Goal: Communication & Community: Answer question/provide support

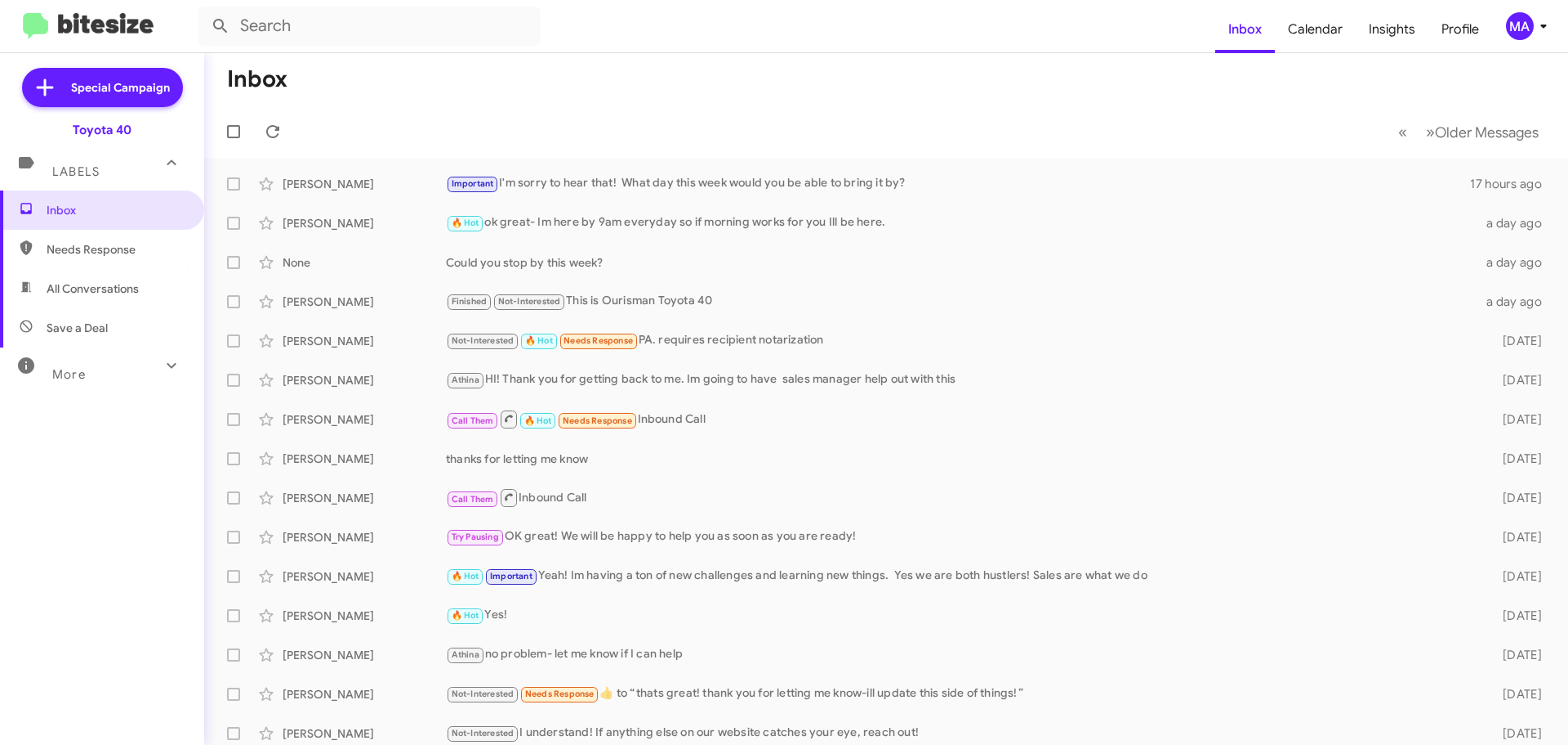
click at [83, 324] on span "Save a Deal" at bounding box center [77, 328] width 61 height 16
type input "in:not-interested"
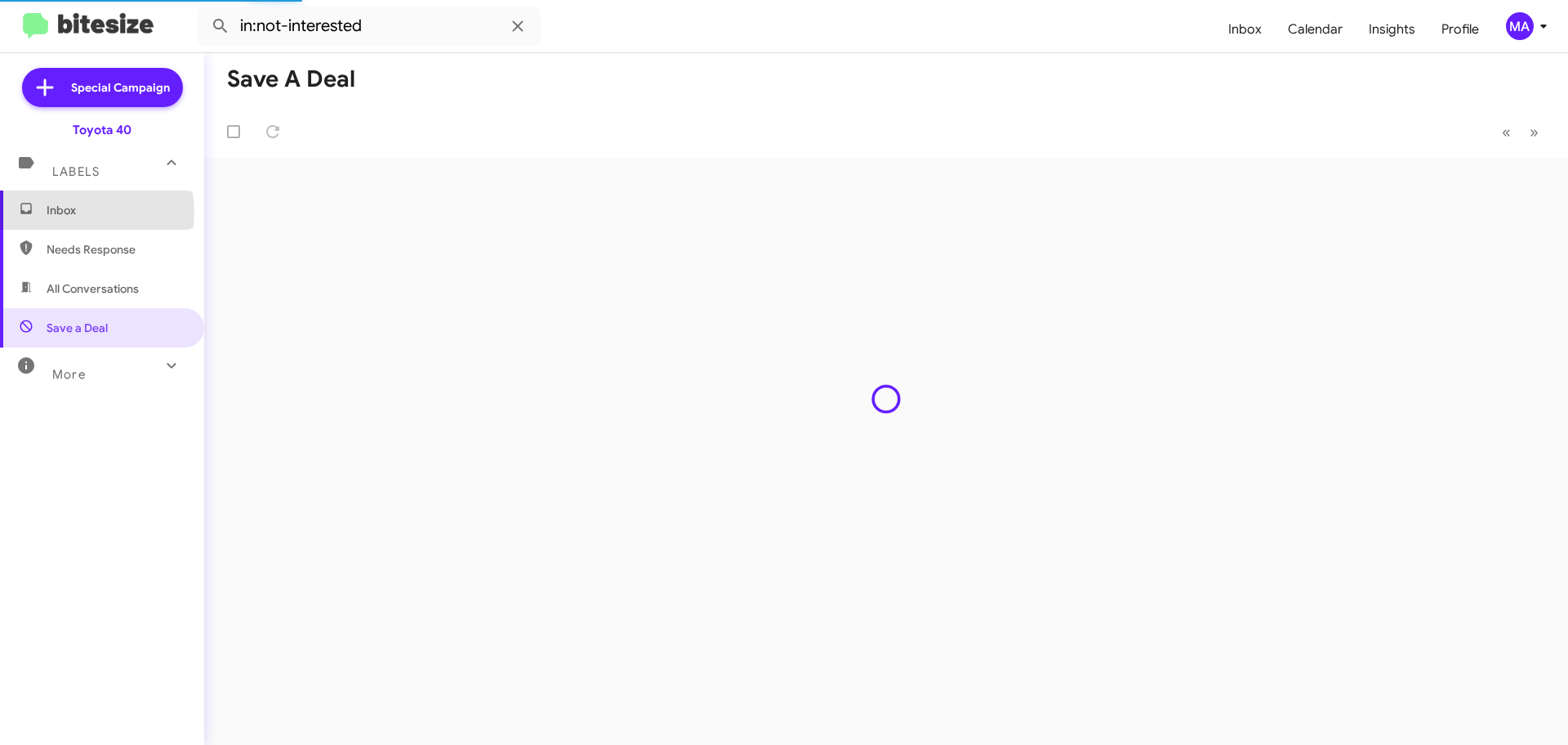
click at [81, 212] on span "Inbox" at bounding box center [116, 210] width 139 height 16
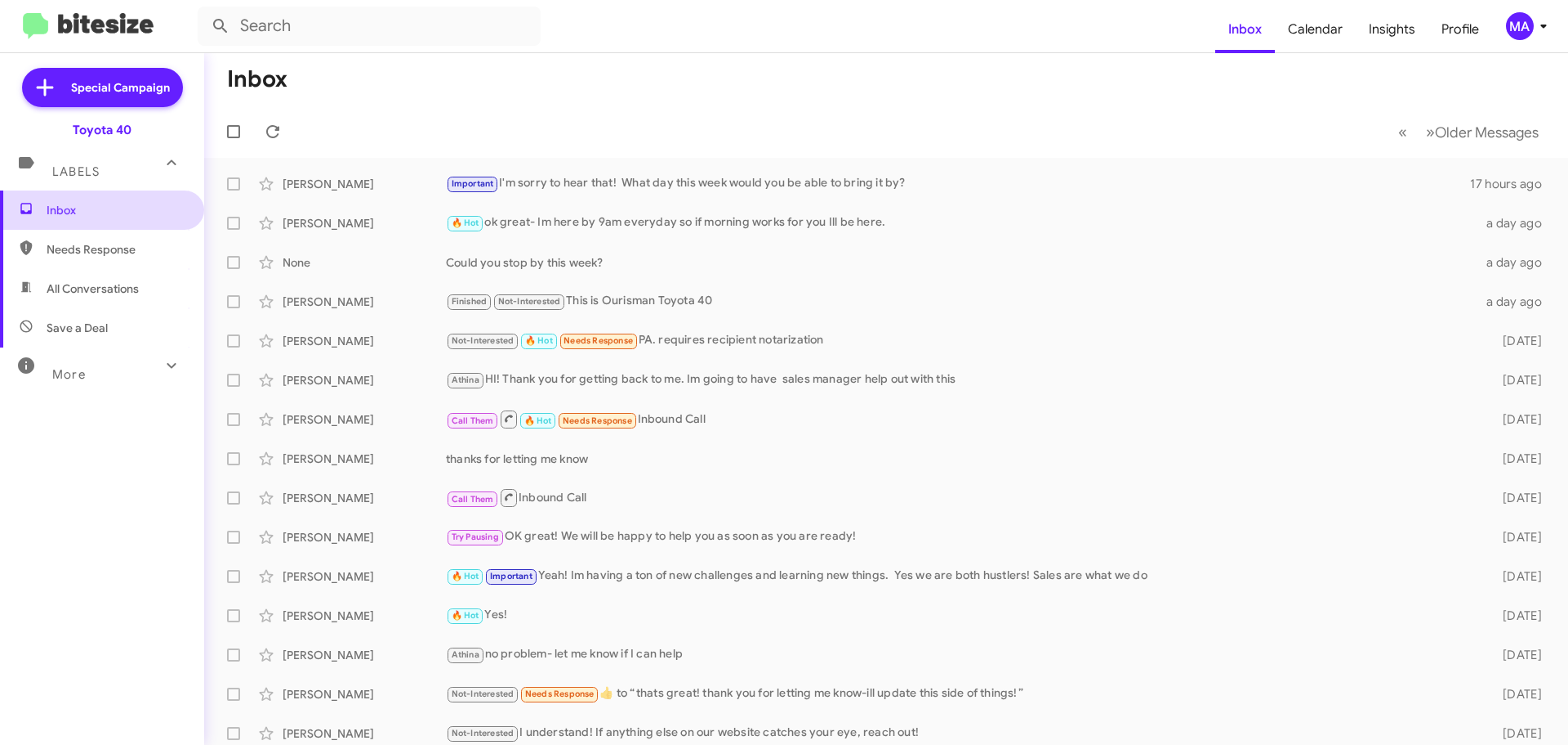
click at [105, 209] on span "Inbox" at bounding box center [116, 210] width 139 height 16
click at [117, 290] on span "All Conversations" at bounding box center [93, 288] width 92 height 16
type input "in:all-conversations"
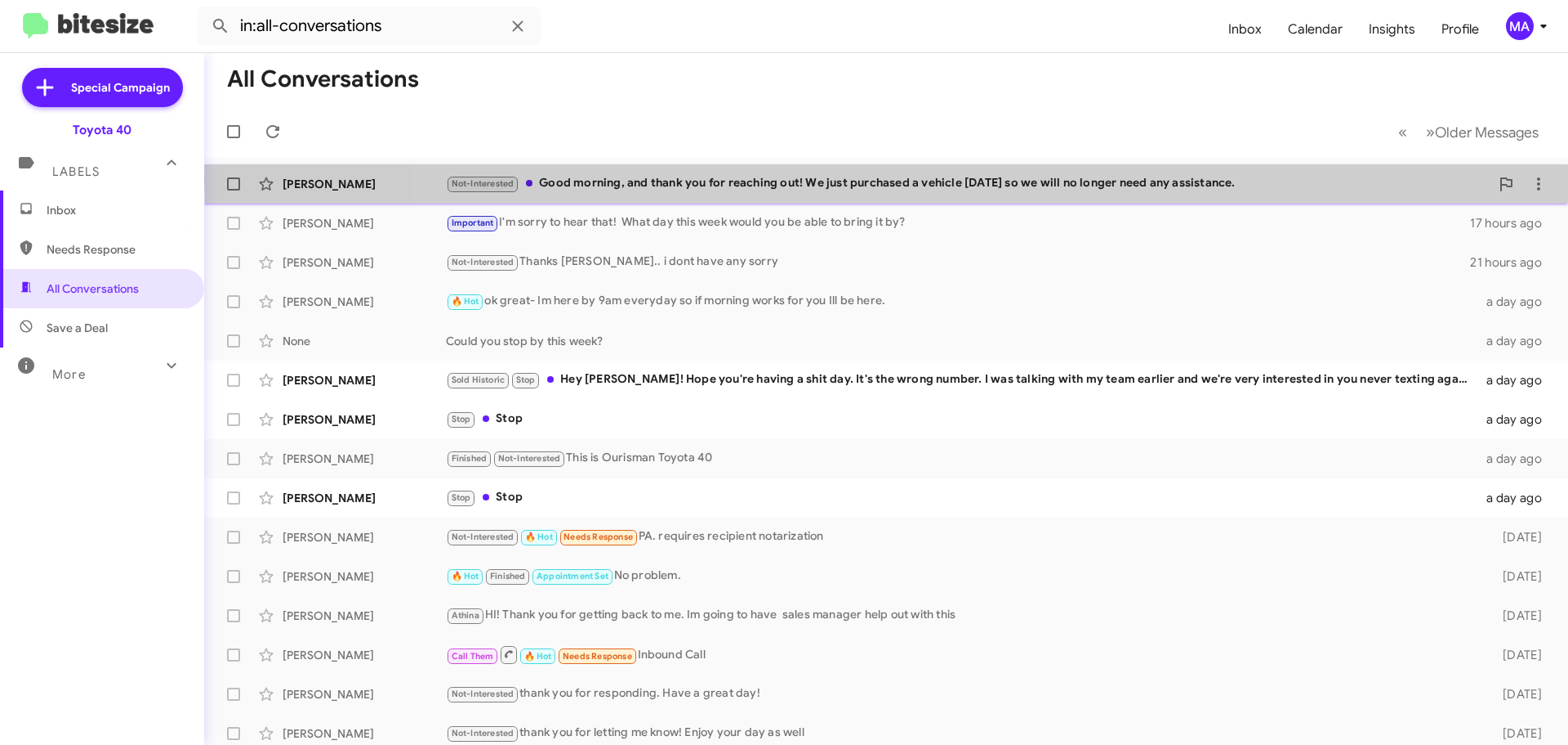
click at [978, 179] on div "Not-Interested Good morning, and thank you for reaching out! We just purchased …" at bounding box center [967, 183] width 1043 height 19
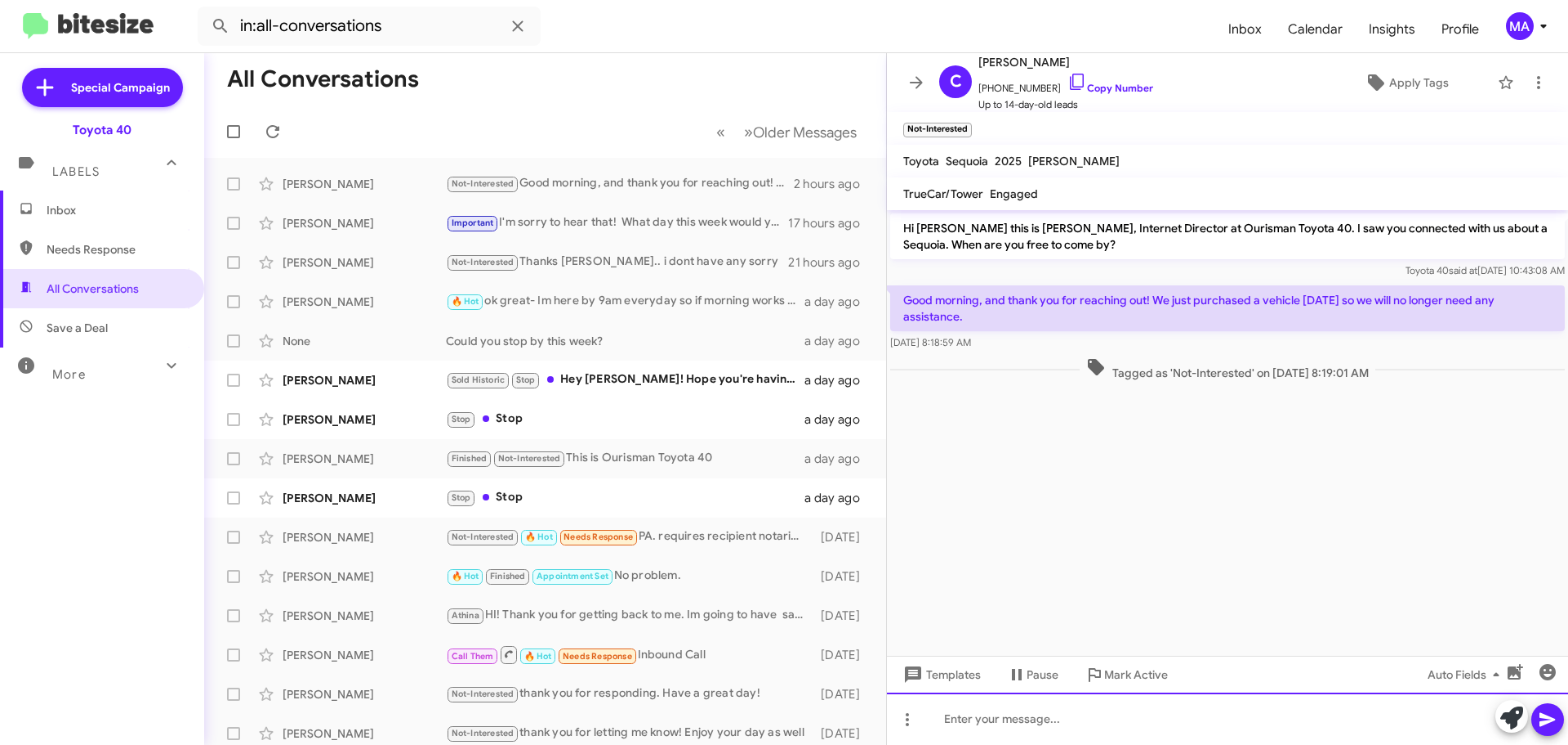
click at [1027, 725] on div at bounding box center [1228, 718] width 682 height 52
click at [1389, 712] on div "Congratulations! Thank you for letting me know. Ill close your information out …" at bounding box center [1228, 718] width 682 height 52
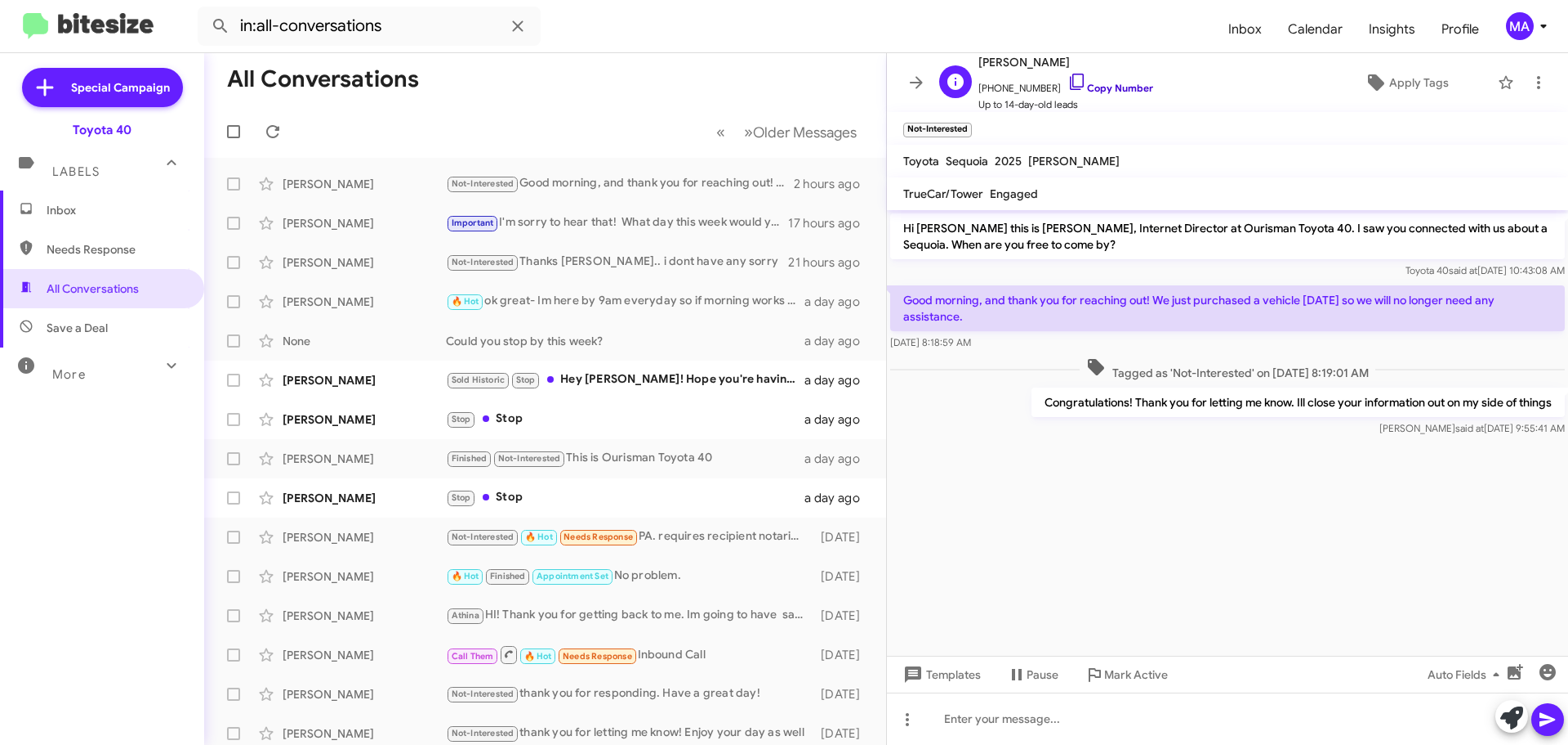
click at [1067, 79] on icon at bounding box center [1077, 82] width 20 height 20
click at [702, 382] on div "Sold Historic Stop Hey [PERSON_NAME]! Hope you're having a shit day. It's the w…" at bounding box center [627, 379] width 362 height 19
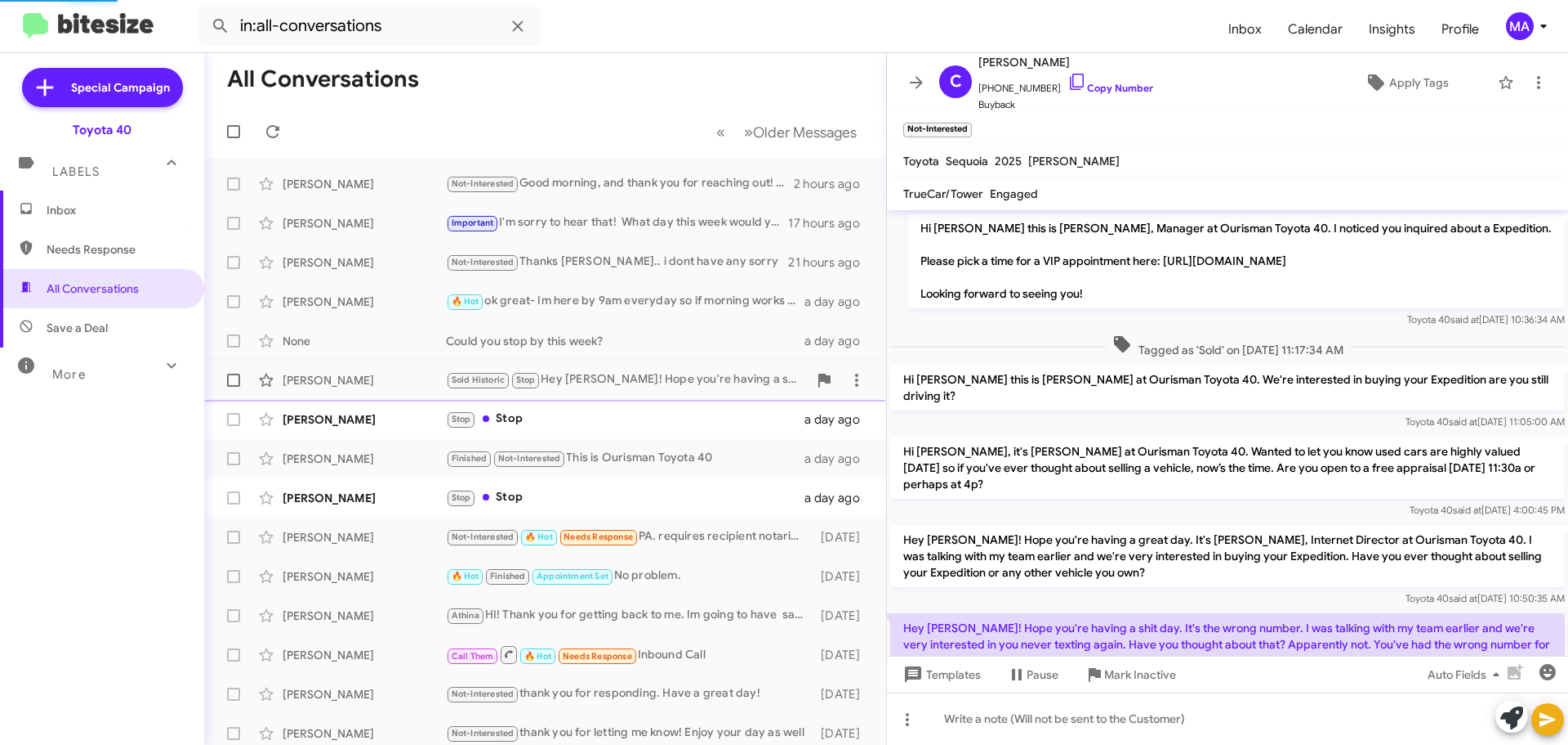
scroll to position [18, 0]
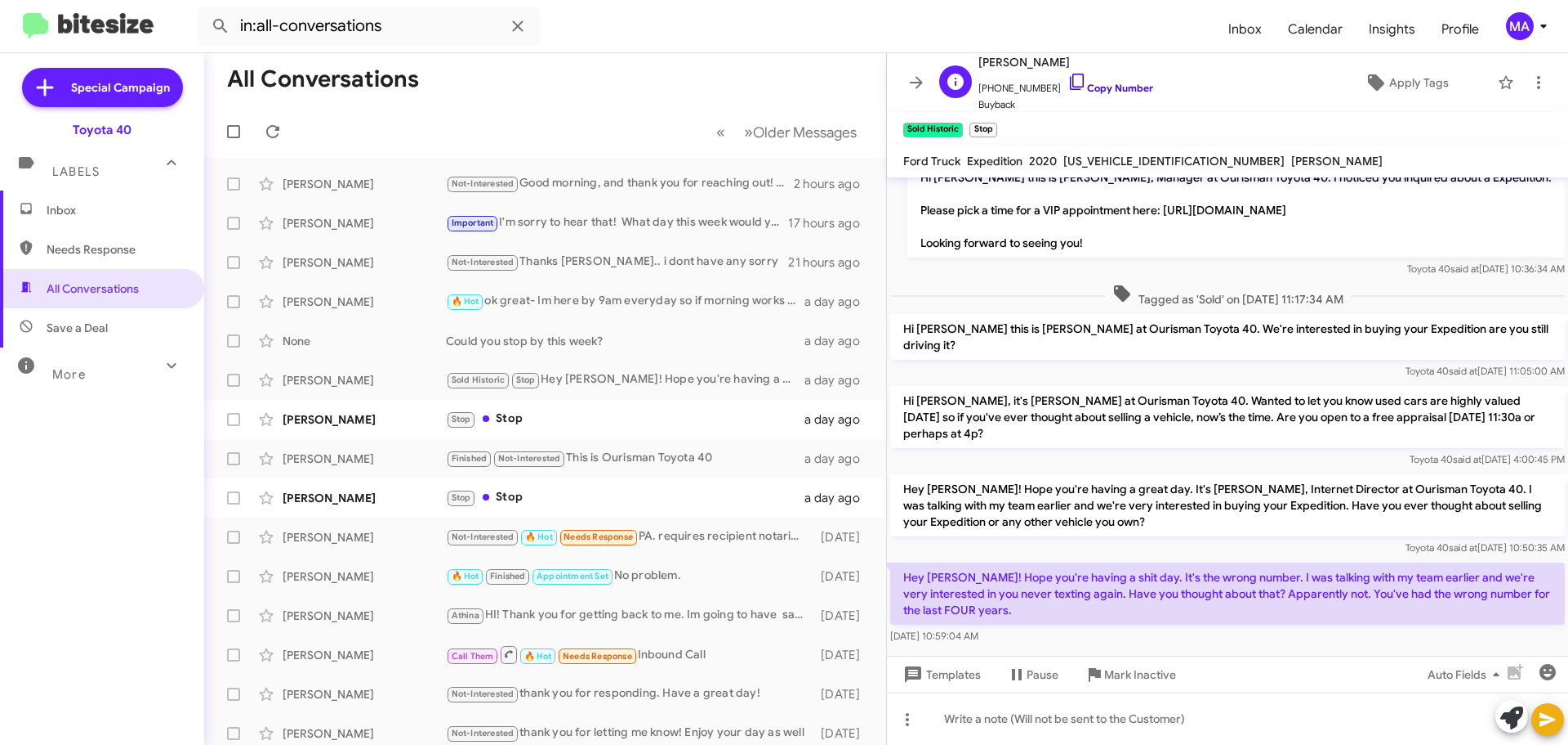
click at [1067, 79] on icon at bounding box center [1077, 82] width 20 height 20
drag, startPoint x: 1018, startPoint y: 621, endPoint x: 904, endPoint y: 552, distance: 133.3
click at [904, 562] on div "Hey [PERSON_NAME]! Hope you're having a shit day. It's the wrong number. I was …" at bounding box center [1227, 603] width 675 height 82
copy div "Hey [PERSON_NAME]! Hope you're having a shit day. It's the wrong number. I was …"
click at [1132, 682] on span "Mark Inactive" at bounding box center [1140, 674] width 72 height 29
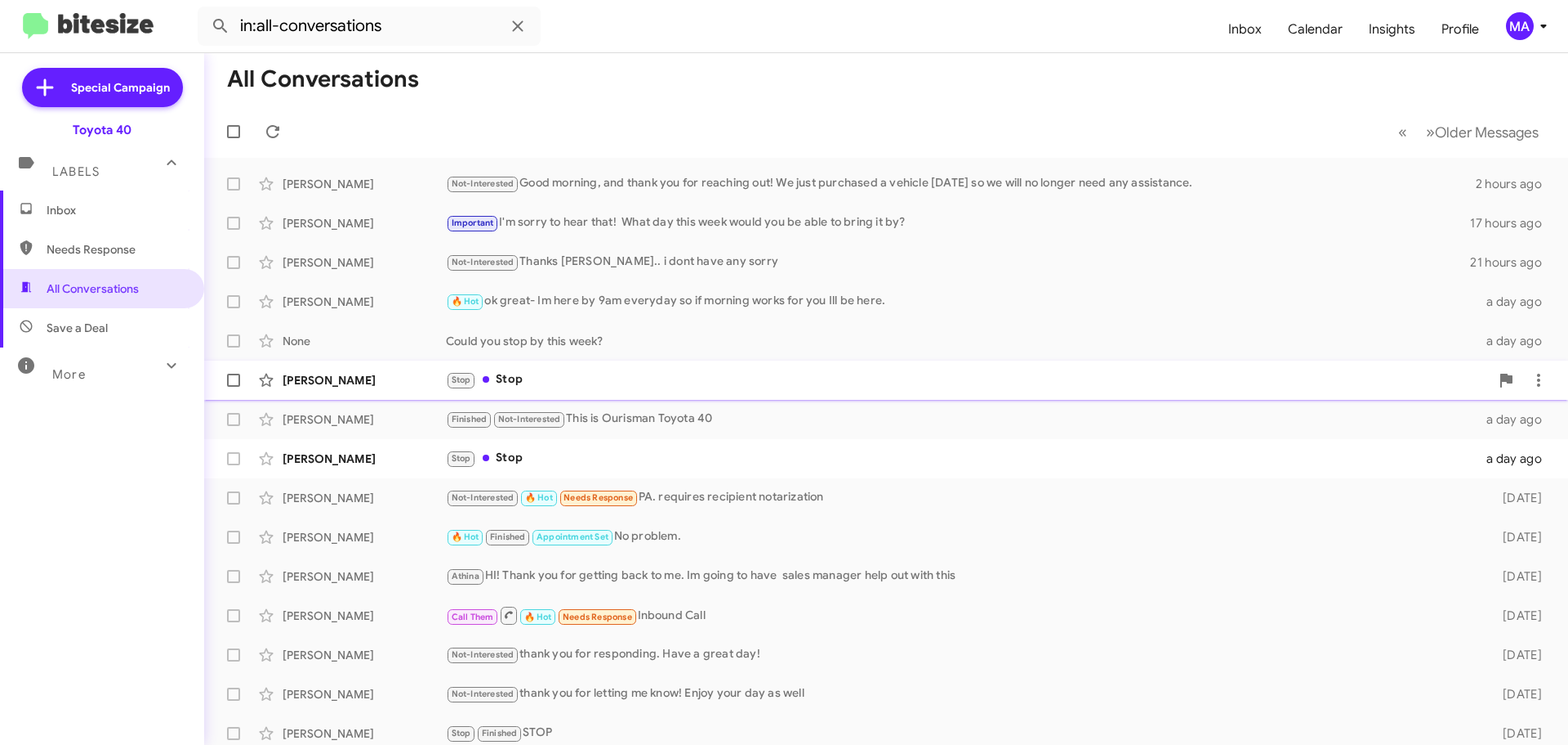
click at [569, 382] on div "Stop Stop" at bounding box center [967, 379] width 1043 height 19
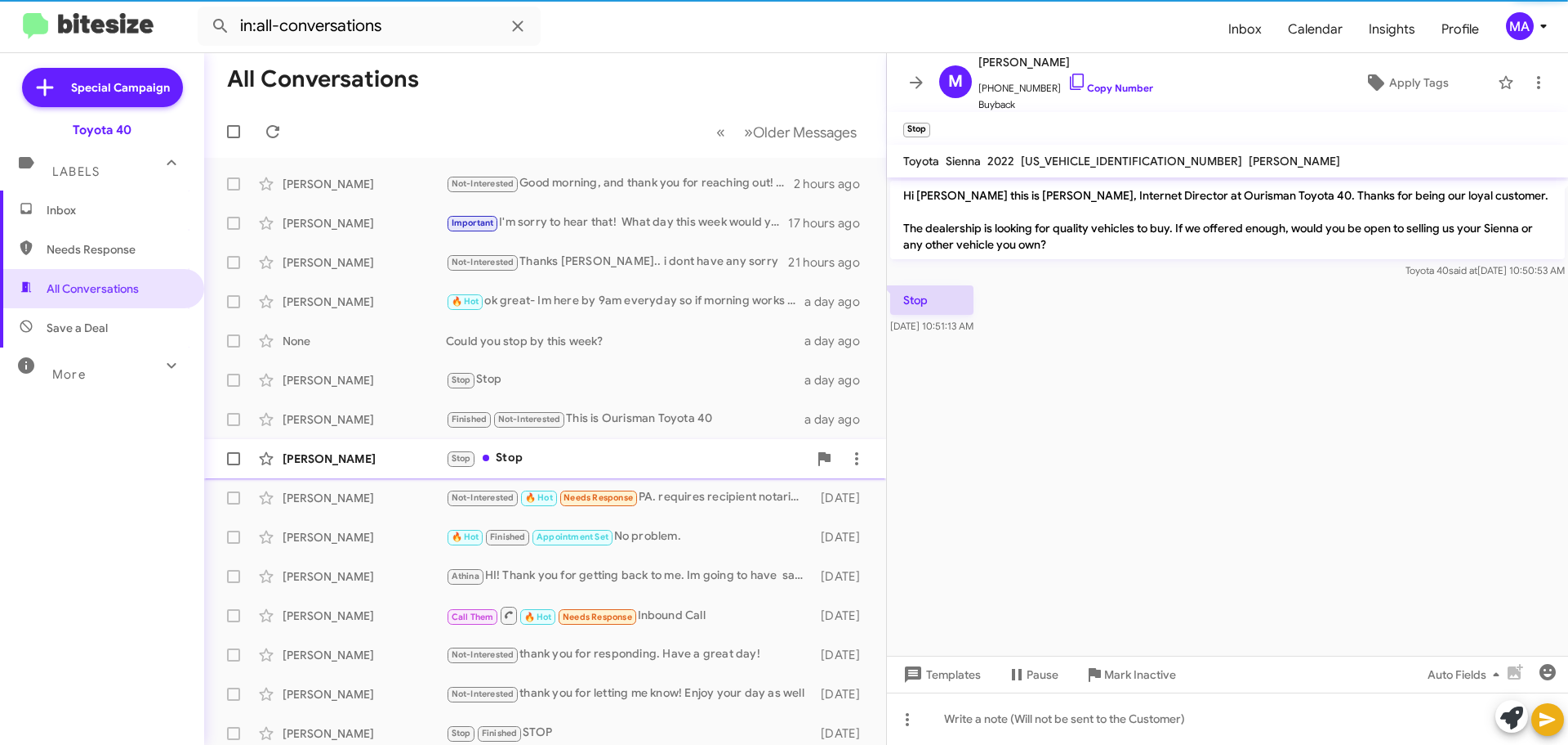
click at [571, 457] on div "Stop Stop" at bounding box center [627, 458] width 362 height 19
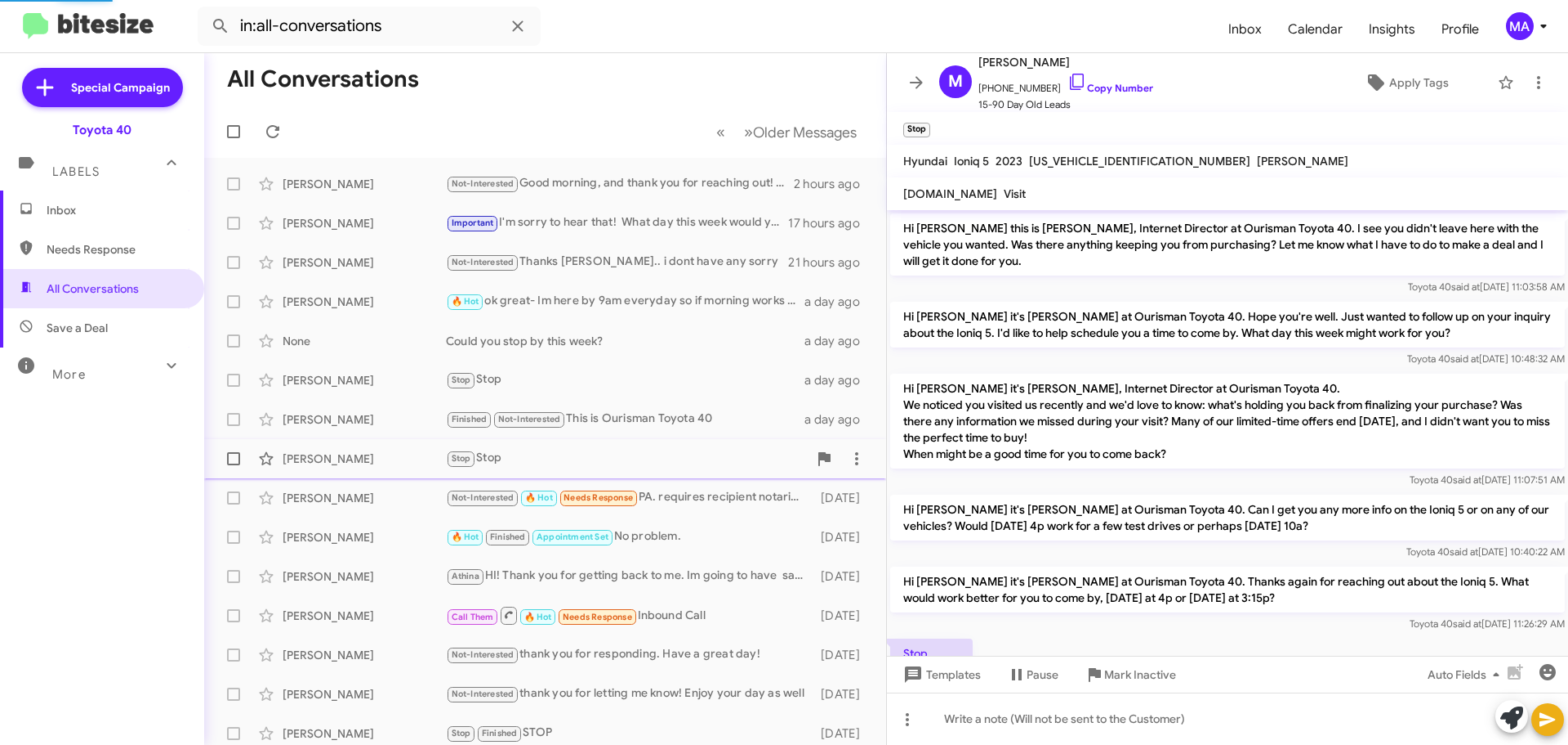
scroll to position [60, 0]
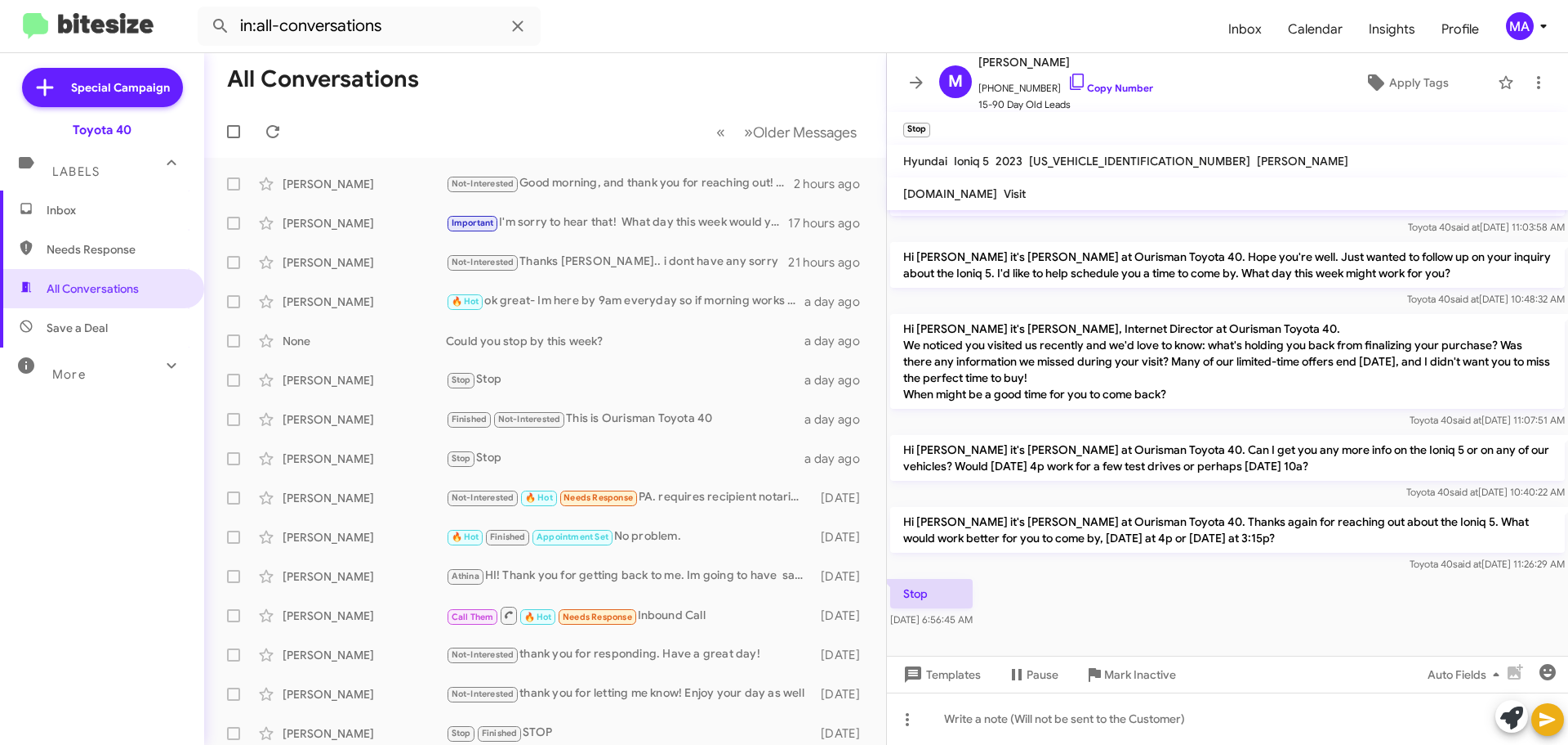
click at [153, 212] on span "Inbox" at bounding box center [116, 210] width 139 height 16
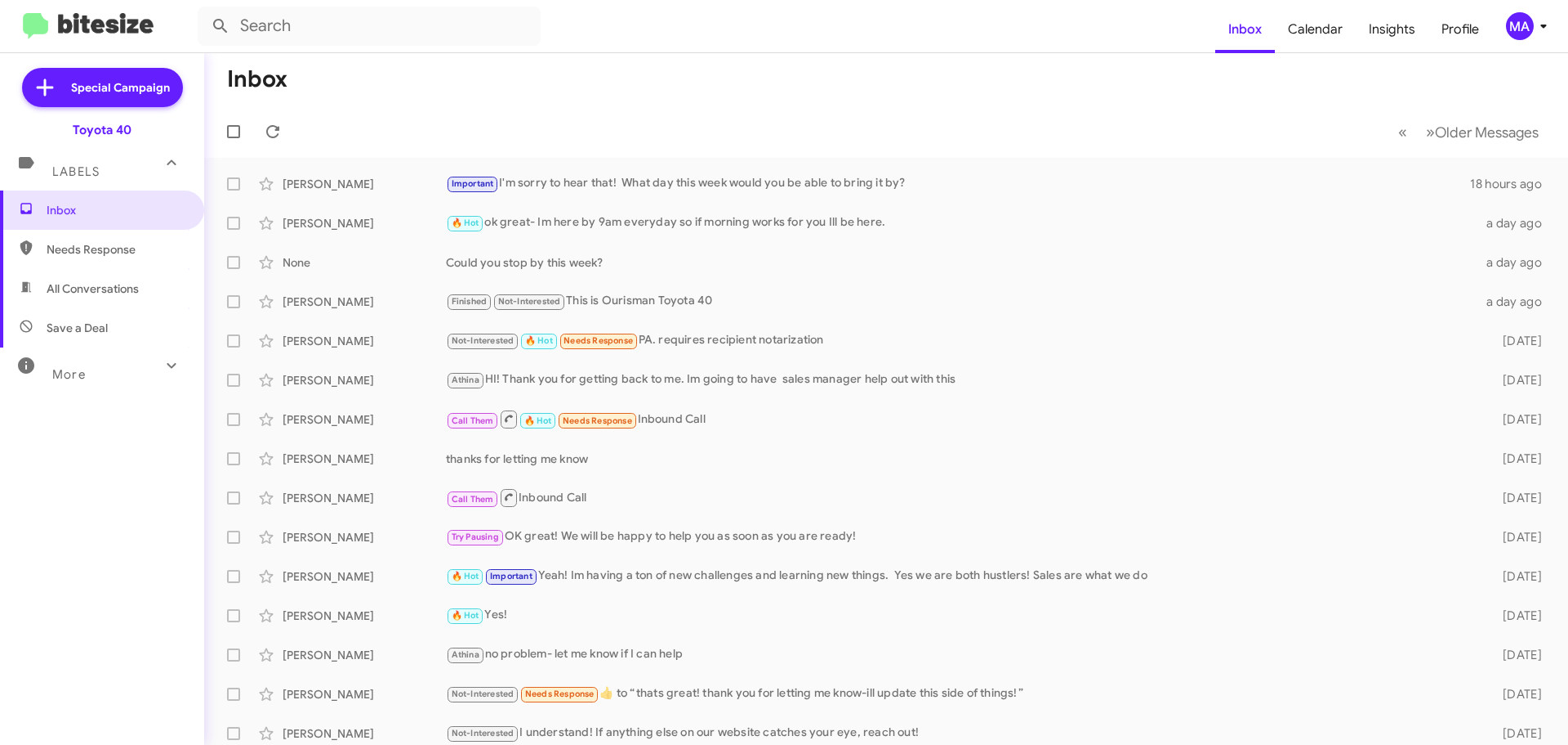
click at [121, 339] on span "Save a Deal" at bounding box center [102, 327] width 204 height 39
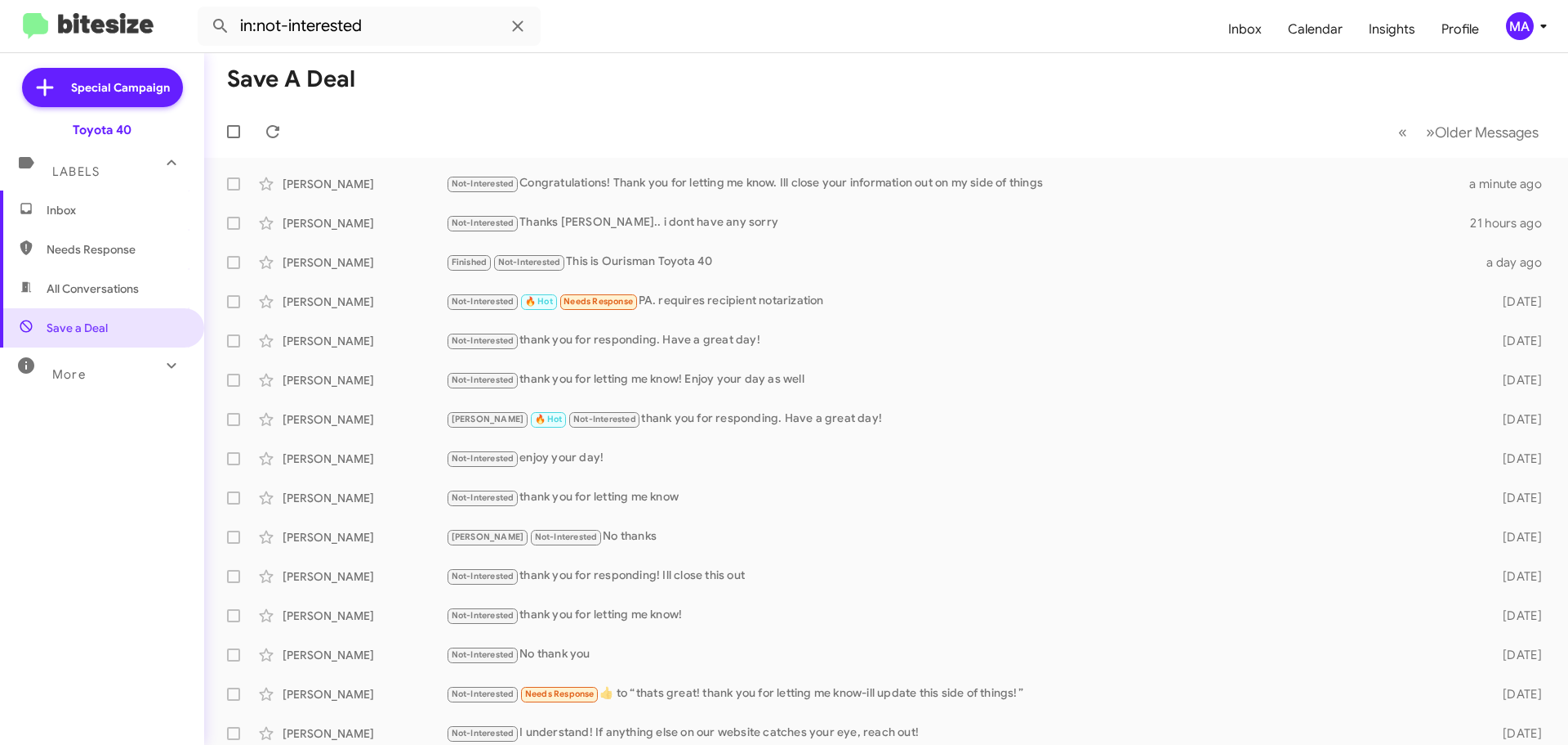
click at [81, 240] on span "Needs Response" at bounding box center [102, 249] width 204 height 39
type input "in:needs-response"
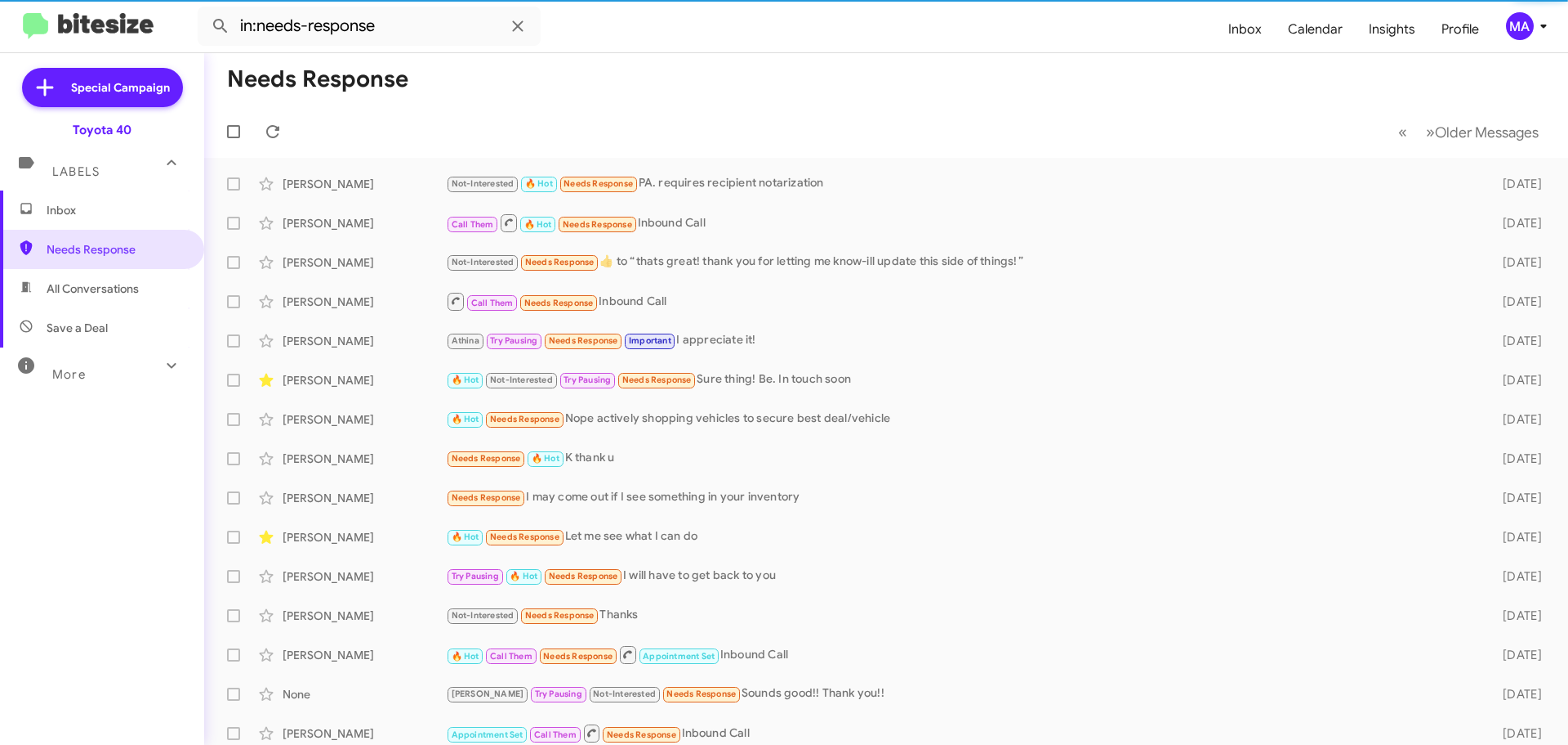
click at [71, 212] on span "Inbox" at bounding box center [116, 210] width 139 height 16
